Goal: Task Accomplishment & Management: Manage account settings

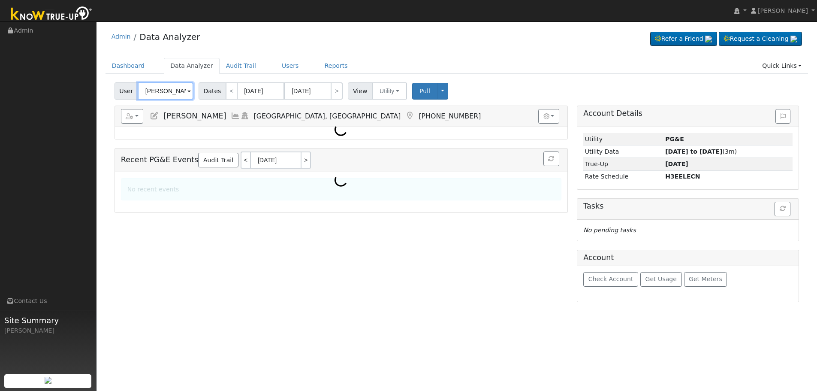
click at [170, 92] on input "[PERSON_NAME]" at bounding box center [166, 90] width 56 height 17
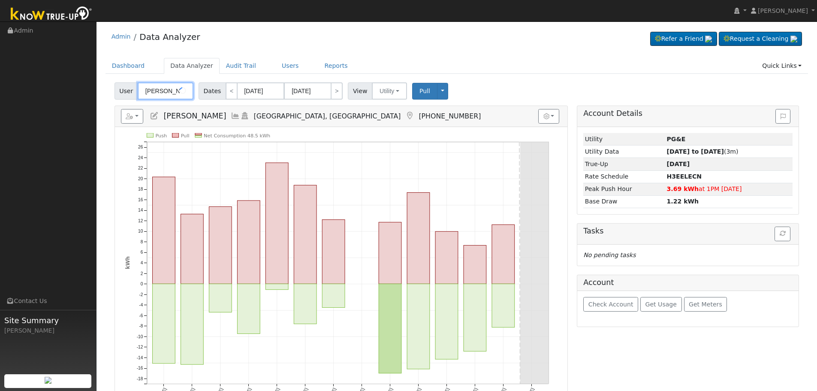
click at [170, 92] on input "[PERSON_NAME]" at bounding box center [166, 90] width 56 height 17
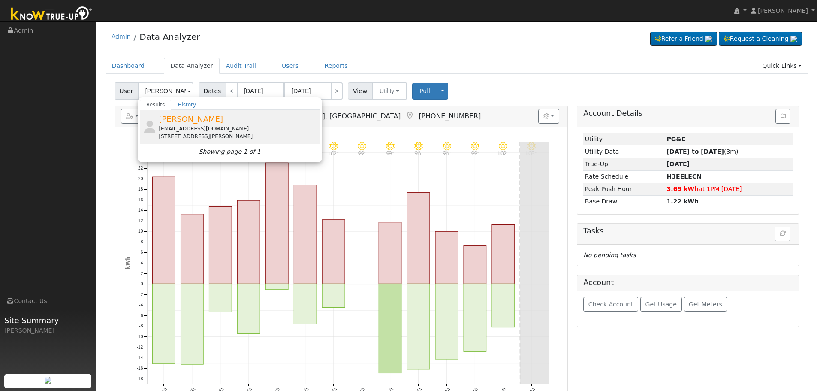
click at [202, 126] on div "[EMAIL_ADDRESS][DOMAIN_NAME]" at bounding box center [238, 129] width 159 height 8
type input "[PERSON_NAME]"
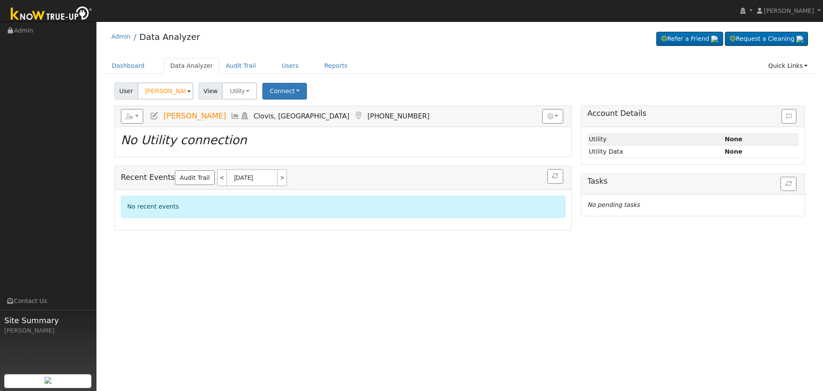
click at [231, 114] on icon at bounding box center [235, 116] width 9 height 8
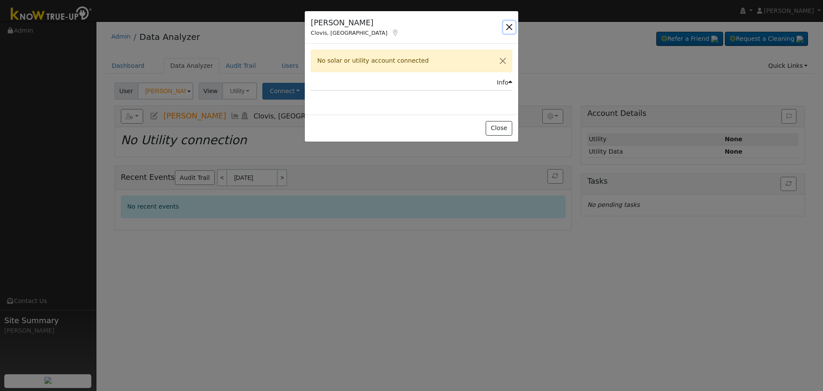
click at [511, 26] on button "button" at bounding box center [509, 27] width 12 height 12
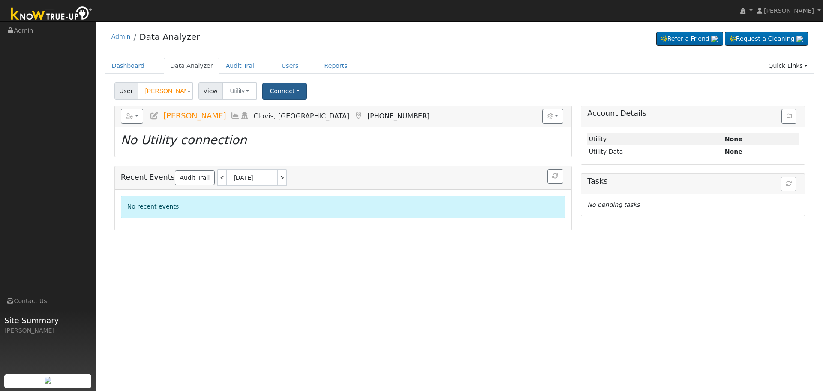
drag, startPoint x: 283, startPoint y: 102, endPoint x: 282, endPoint y: 96, distance: 5.7
click at [283, 102] on div "User [PERSON_NAME] Account Default Account Default Account [STREET_ADDRESS] Pri…" at bounding box center [459, 154] width 709 height 150
click at [282, 96] on button "Connect" at bounding box center [284, 91] width 45 height 17
click at [286, 112] on link "Select a Provider" at bounding box center [296, 110] width 67 height 12
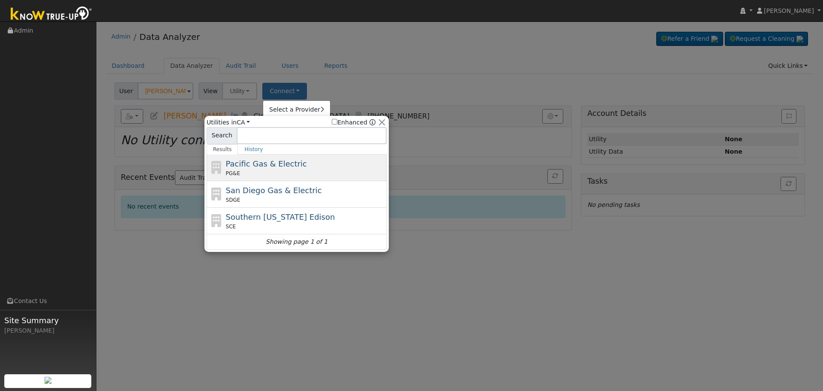
click at [292, 172] on div "PG&E" at bounding box center [305, 173] width 159 height 8
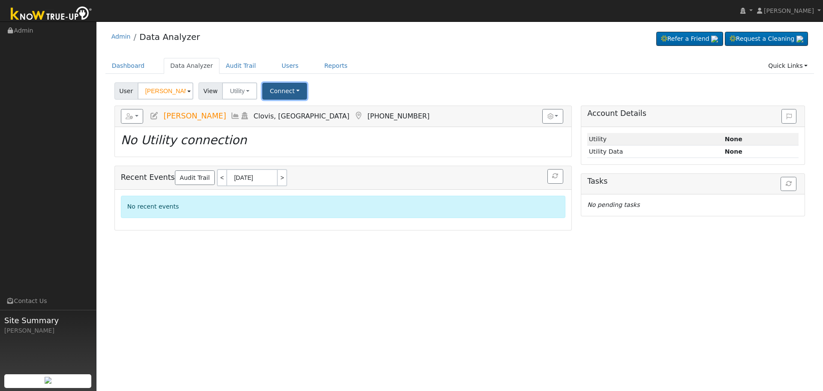
click at [298, 89] on button "Connect" at bounding box center [284, 91] width 45 height 17
click at [358, 83] on div "User Carol Verret Account Default Account Default Account 2216 Hampton Way, Clo…" at bounding box center [460, 89] width 694 height 20
click at [296, 86] on button "Connect" at bounding box center [284, 91] width 45 height 17
click at [331, 81] on div "User Carol Verret Account Default Account Default Account 2216 Hampton Way, Clo…" at bounding box center [460, 89] width 694 height 20
click at [295, 96] on button "Connect" at bounding box center [284, 91] width 45 height 17
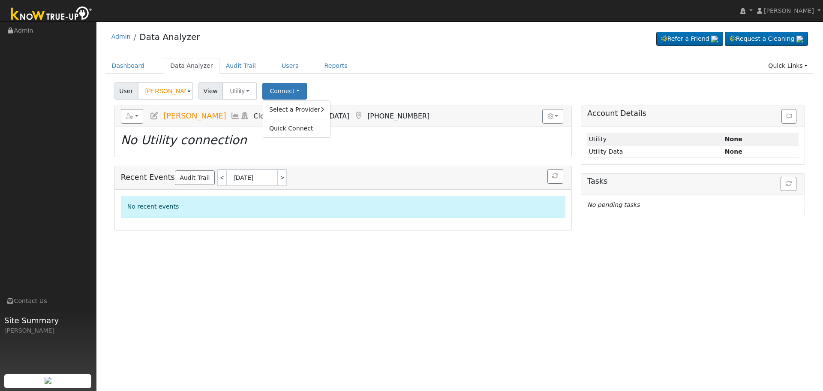
click at [337, 90] on div "User Carol Verret Account Default Account Default Account 2216 Hampton Way, Clo…" at bounding box center [460, 89] width 694 height 20
click at [231, 116] on icon at bounding box center [235, 116] width 9 height 8
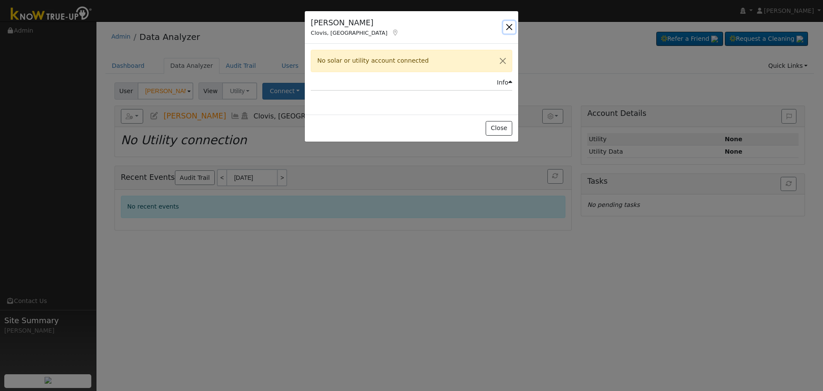
click at [509, 22] on button "button" at bounding box center [509, 27] width 12 height 12
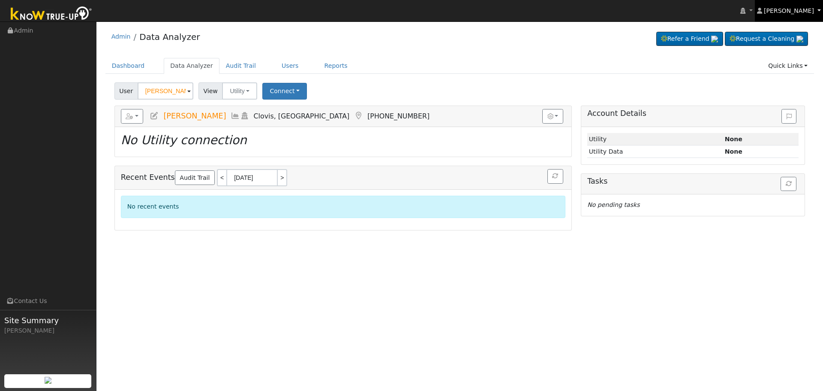
click at [792, 18] on link "[PERSON_NAME]" at bounding box center [789, 10] width 69 height 21
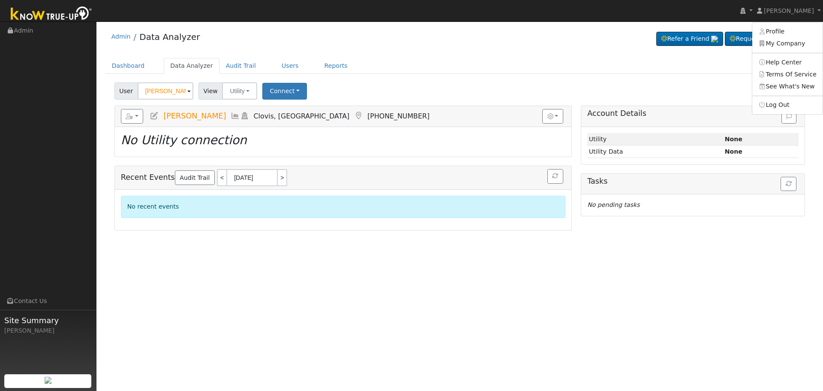
click at [509, 39] on div "Admin Data Analyzer Refer a Friend Request a Cleaning" at bounding box center [459, 39] width 709 height 26
click at [172, 83] on input "[PERSON_NAME]" at bounding box center [166, 90] width 56 height 17
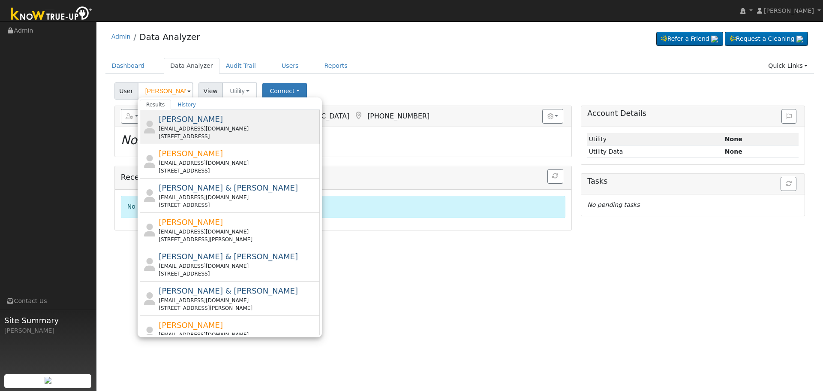
click at [195, 123] on div "Anita Baga wheelerb73@gmail.com 16209 East Road, Lemoore, CA 93245" at bounding box center [238, 126] width 159 height 27
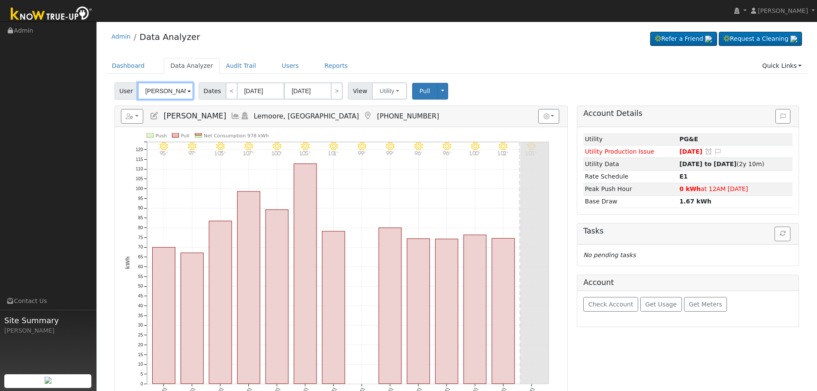
click at [165, 92] on input "Anita Baga" at bounding box center [166, 90] width 56 height 17
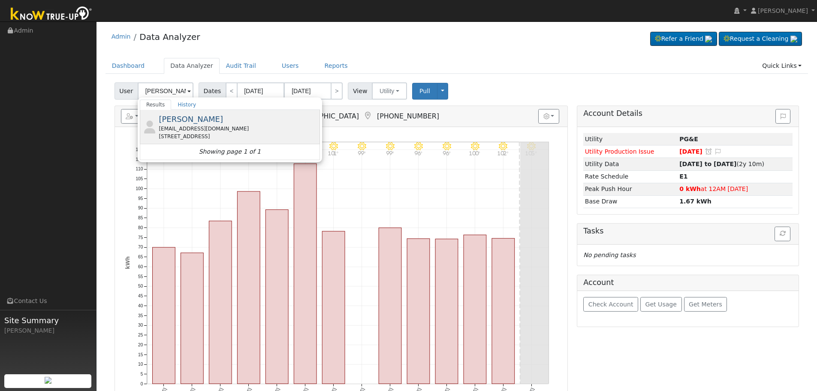
click at [207, 119] on div "Tracy Garone jtgarone@sbcglobal.net 2303 Sierra Madre Avenue, Clovis, CA 93611" at bounding box center [238, 126] width 159 height 27
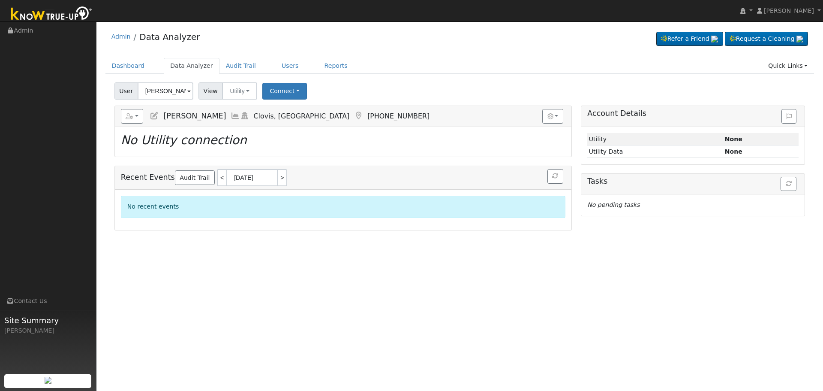
click at [231, 112] on icon at bounding box center [235, 116] width 9 height 8
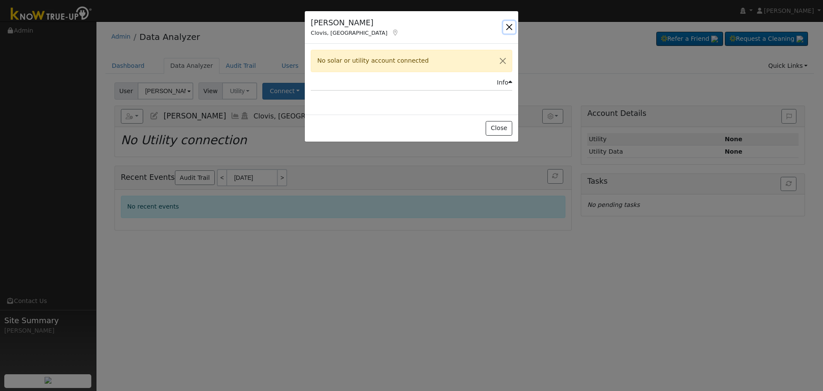
click at [506, 25] on button "button" at bounding box center [509, 27] width 12 height 12
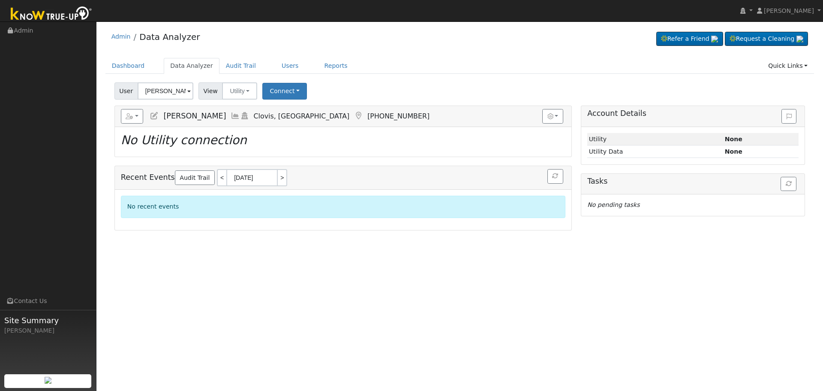
click at [150, 100] on div "User Tracy Garone Account Default Account Default Account 2303 Sierra Madre Ave…" at bounding box center [459, 154] width 709 height 150
click at [154, 93] on input "Tracy Garone" at bounding box center [166, 90] width 56 height 17
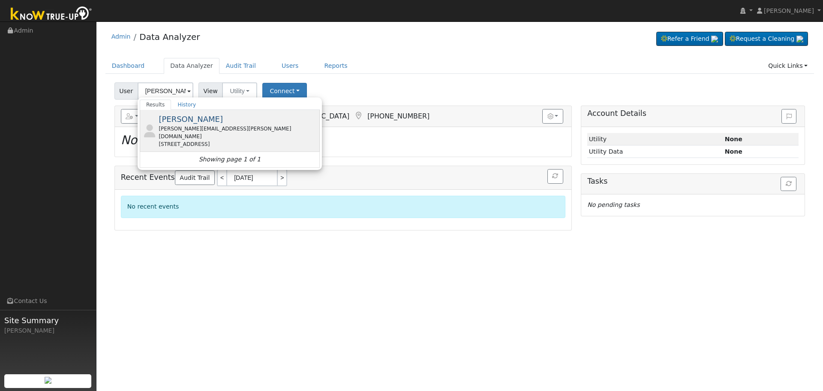
click at [198, 123] on span "Jason Gorham" at bounding box center [191, 118] width 64 height 9
type input "Jason Gorham"
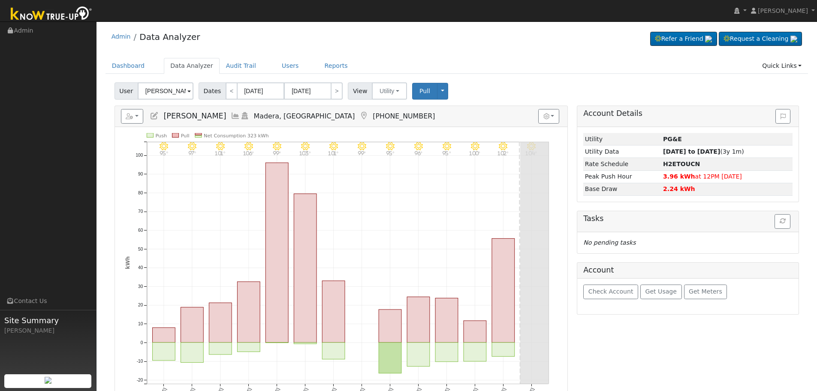
click at [231, 117] on icon at bounding box center [235, 116] width 9 height 8
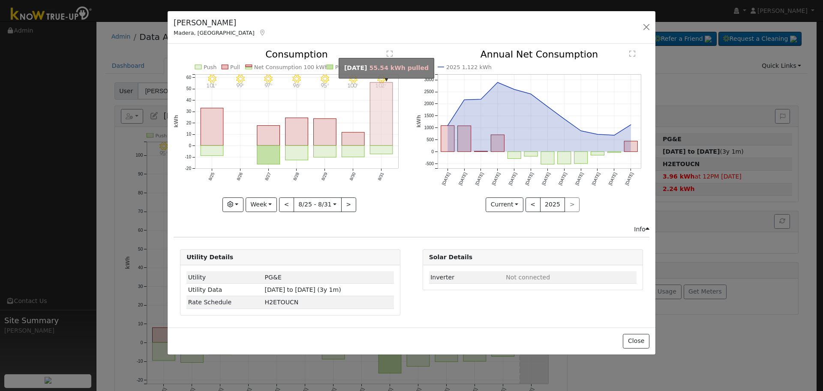
click at [381, 131] on rect "onclick=""" at bounding box center [381, 113] width 23 height 63
type input "2025-08-31"
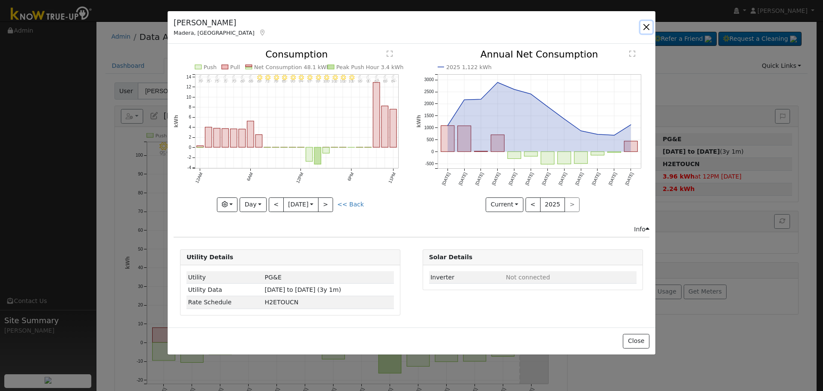
click at [649, 27] on button "button" at bounding box center [646, 27] width 12 height 12
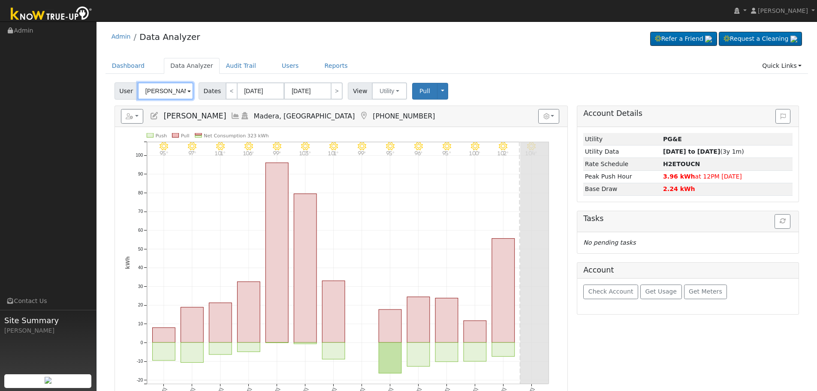
click at [169, 86] on input "Jason Gorham" at bounding box center [166, 90] width 56 height 17
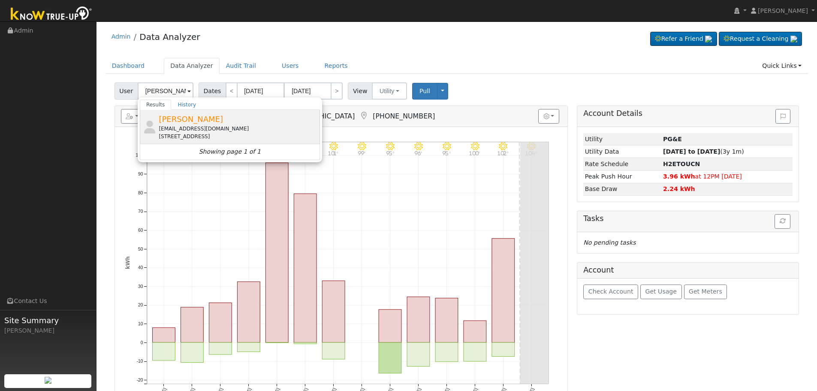
click at [198, 126] on div "bringer92_spoiler@icloud.com" at bounding box center [238, 129] width 159 height 8
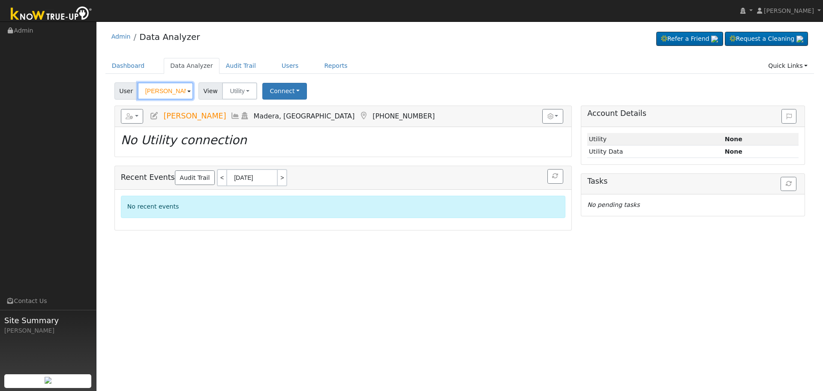
click at [175, 91] on input "Ruben Perrry" at bounding box center [166, 90] width 56 height 17
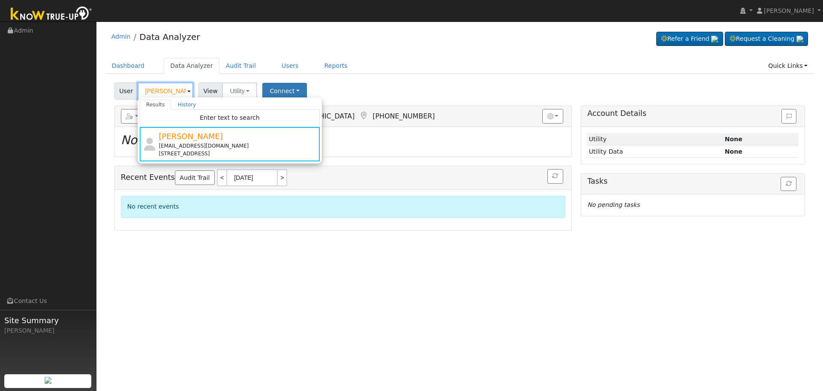
click at [174, 90] on input "Ruben Perrry" at bounding box center [166, 90] width 56 height 17
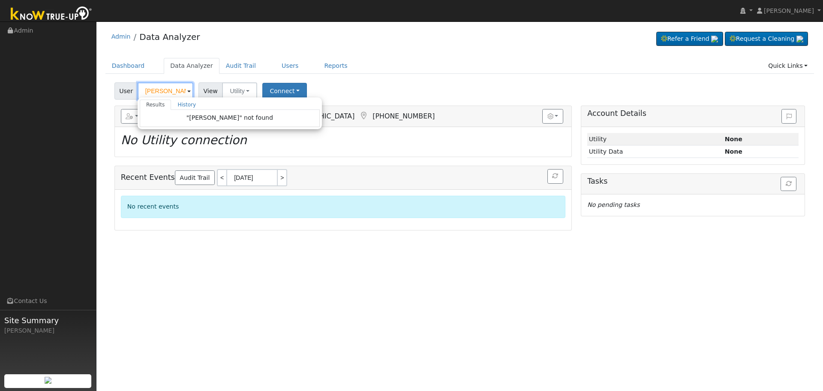
click at [178, 91] on input "Ruben Perry" at bounding box center [166, 90] width 56 height 17
click at [339, 82] on div "User Ruben Per Results History "Ruben Per" not found Enter text to search Histo…" at bounding box center [460, 89] width 694 height 20
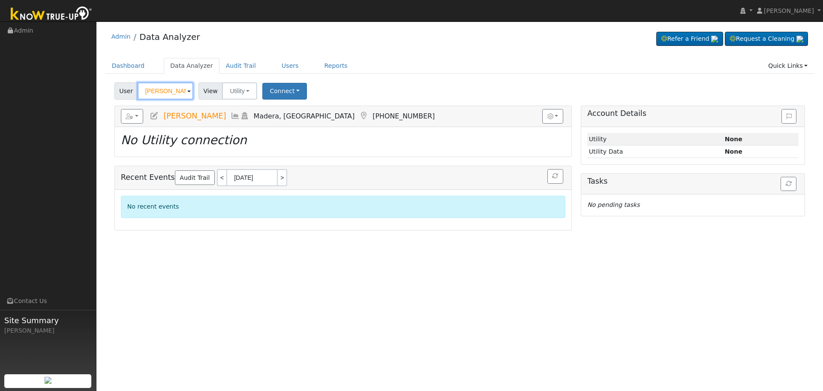
click at [172, 87] on input "Ruben Perrry" at bounding box center [166, 90] width 56 height 17
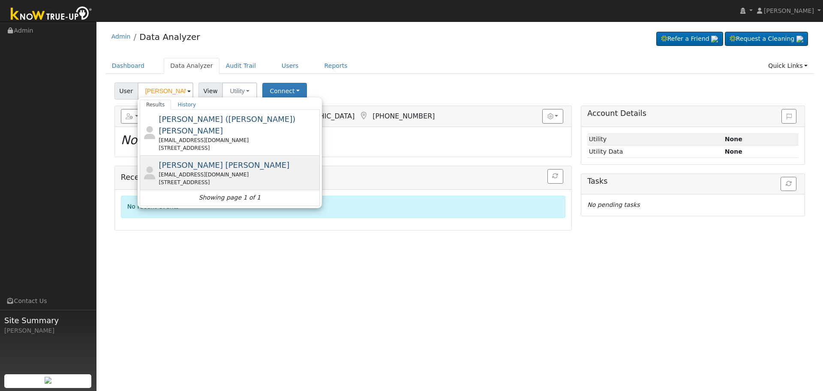
click at [245, 159] on div "Andrew Lopez Landeros Eclipsegst91@gmail.com 10802 Rainwater Lane, Bakersfield,…" at bounding box center [238, 172] width 159 height 27
type input "[PERSON_NAME] [PERSON_NAME]"
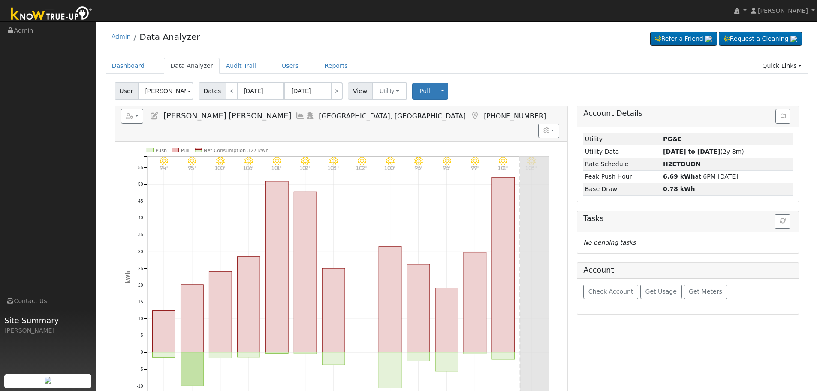
click at [295, 115] on icon at bounding box center [299, 116] width 9 height 8
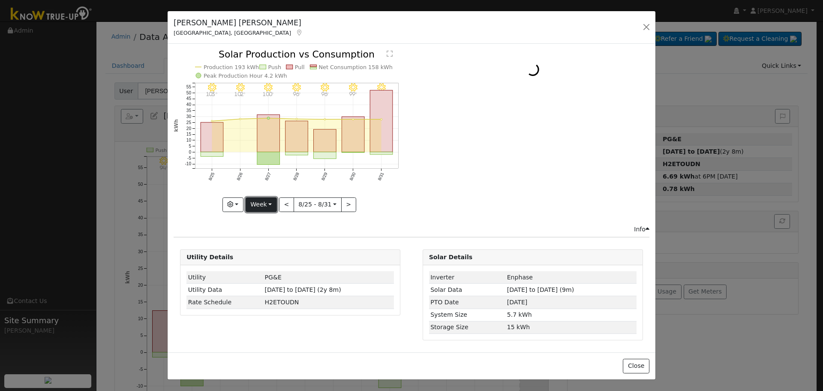
click at [269, 203] on button "Week" at bounding box center [261, 204] width 31 height 15
click at [274, 256] on link "Year" at bounding box center [276, 258] width 60 height 12
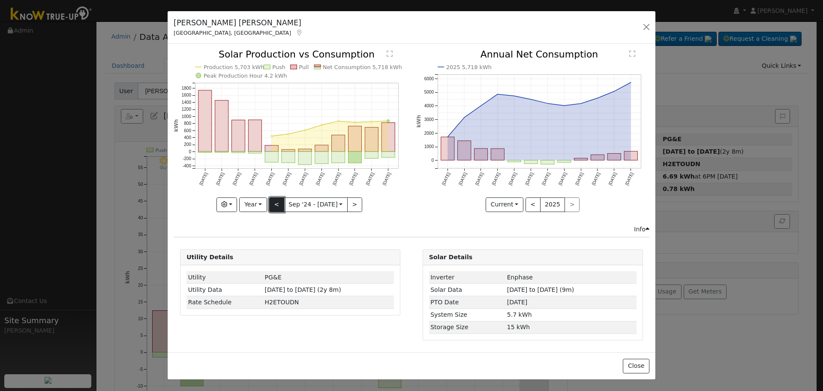
click at [276, 202] on button "<" at bounding box center [276, 204] width 15 height 15
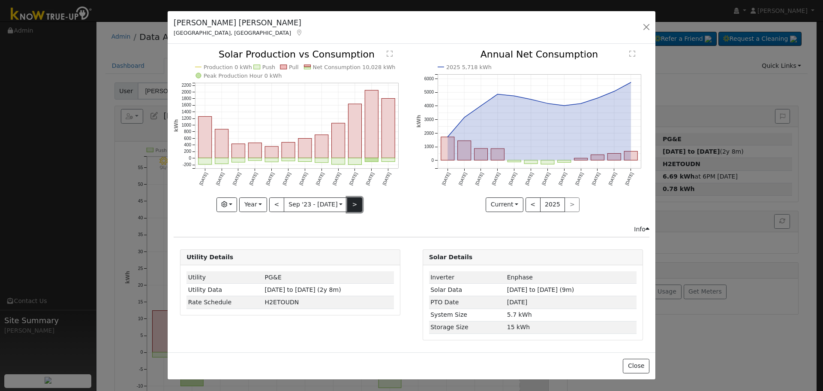
click at [348, 204] on button ">" at bounding box center [354, 204] width 15 height 15
type input "2024-09-01"
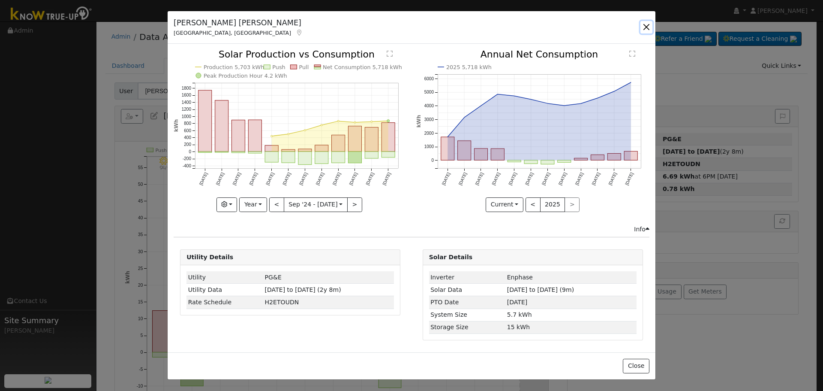
click at [641, 27] on button "button" at bounding box center [646, 27] width 12 height 12
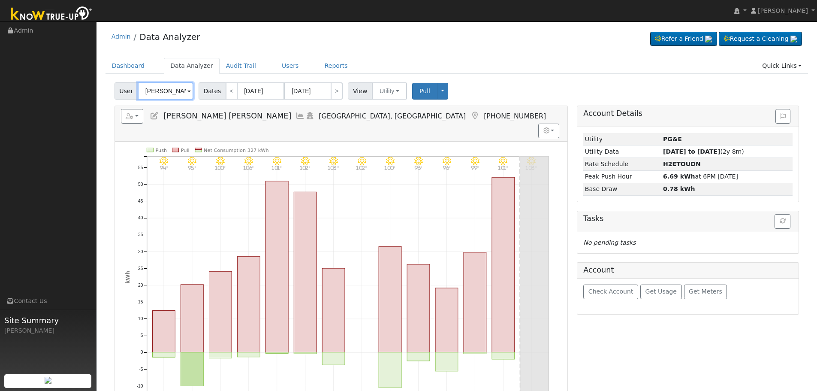
click at [168, 91] on input "[PERSON_NAME] [PERSON_NAME]" at bounding box center [166, 90] width 56 height 17
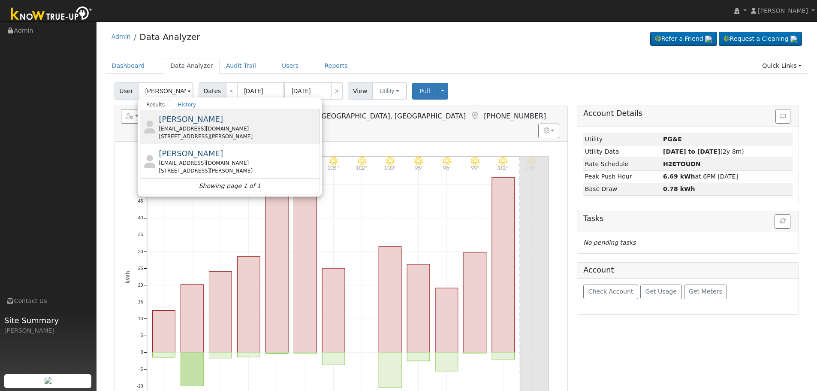
click at [227, 132] on div "fshanahan@mecawp.com" at bounding box center [238, 129] width 159 height 8
type input "Frank Shanahan"
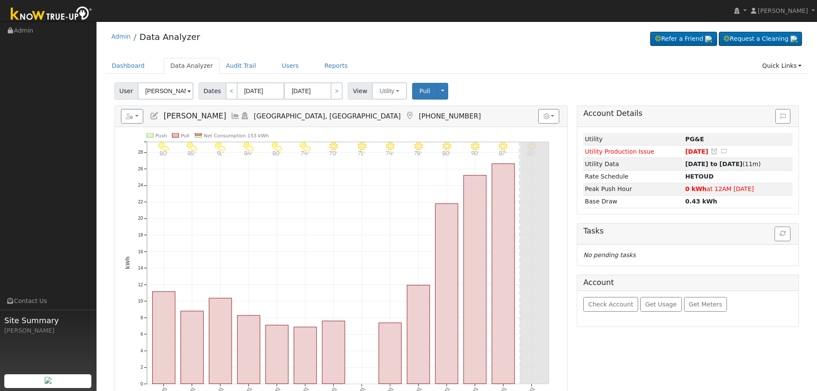
click at [231, 116] on icon at bounding box center [235, 116] width 9 height 8
